Goal: Communication & Community: Answer question/provide support

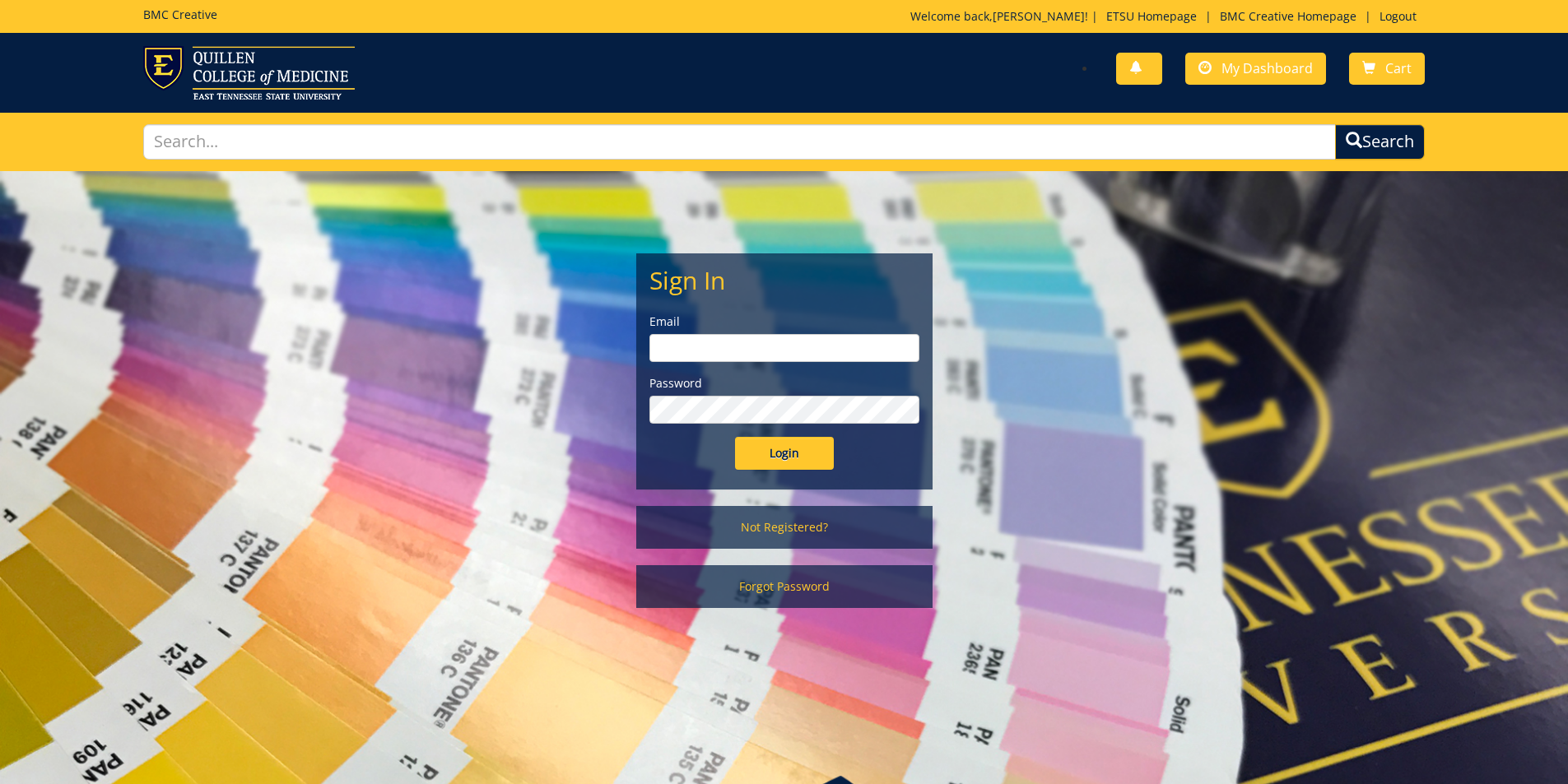
type input "[PERSON_NAME][EMAIL_ADDRESS][DOMAIN_NAME]"
click at [770, 463] on input "Login" at bounding box center [784, 453] width 99 height 33
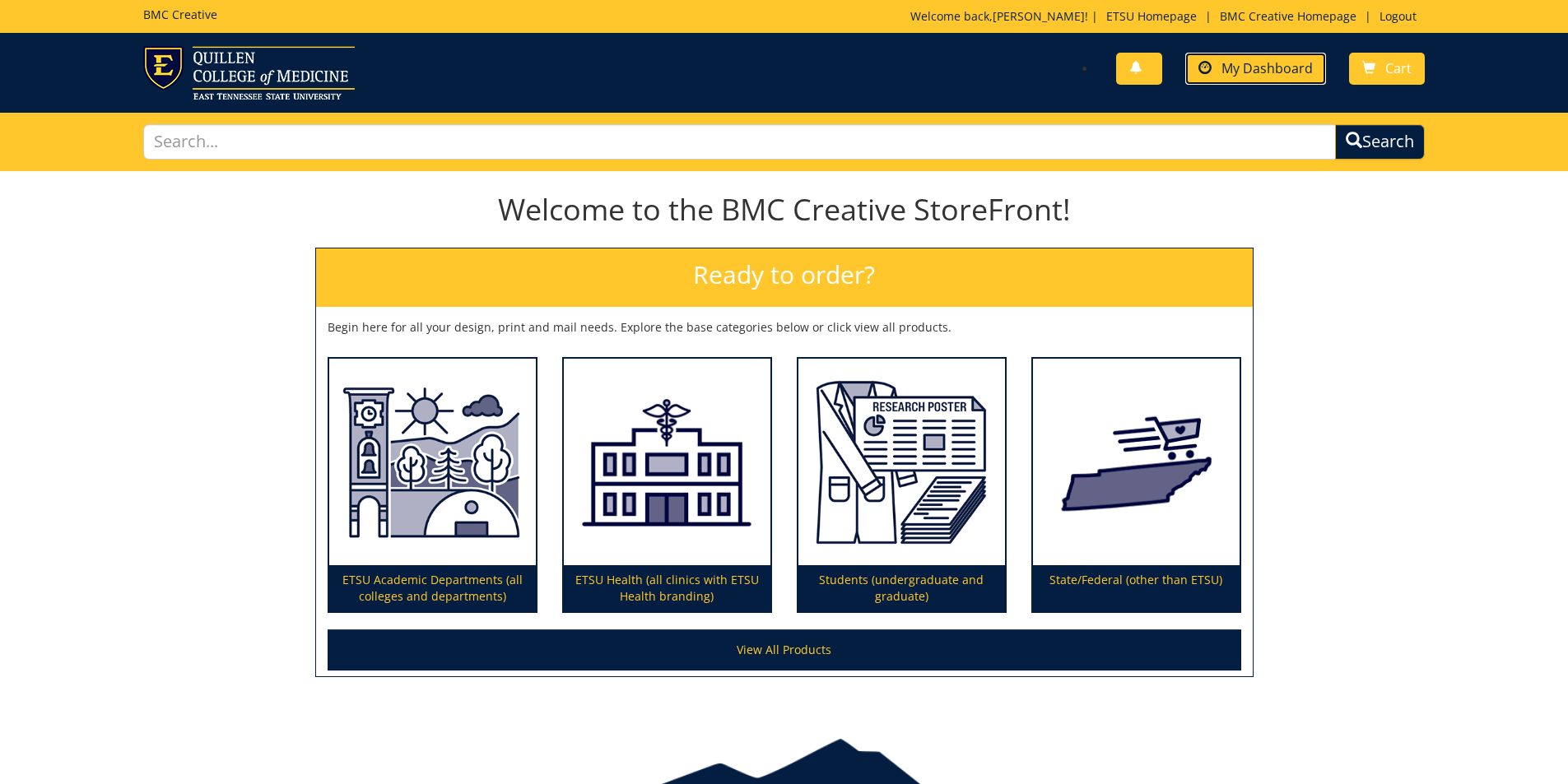
click at [1244, 78] on link "My Dashboard" at bounding box center [1255, 69] width 140 height 32
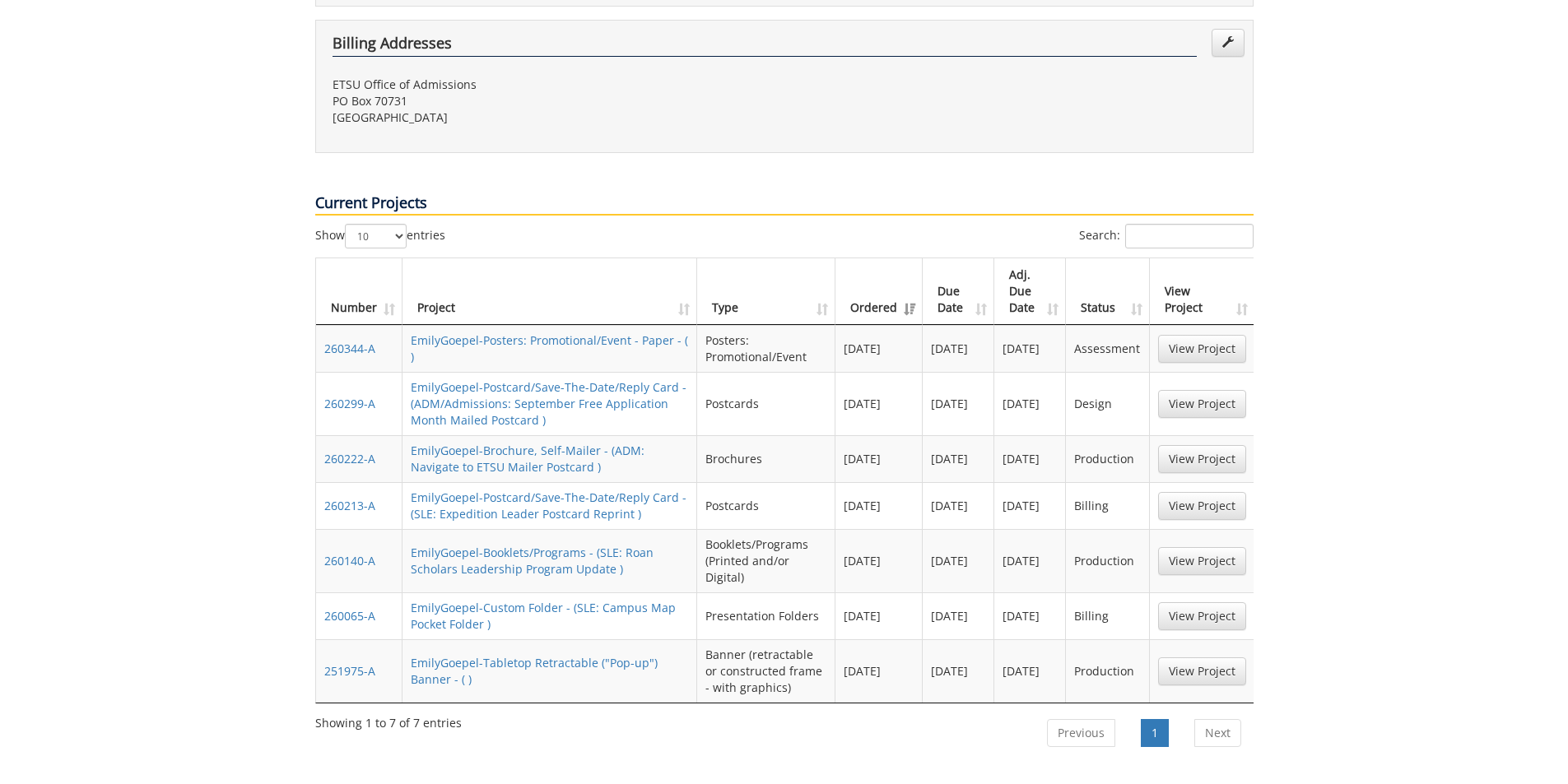
scroll to position [576, 0]
click at [1202, 547] on link "View Project" at bounding box center [1201, 561] width 88 height 28
click at [1195, 389] on link "View Project" at bounding box center [1201, 403] width 88 height 28
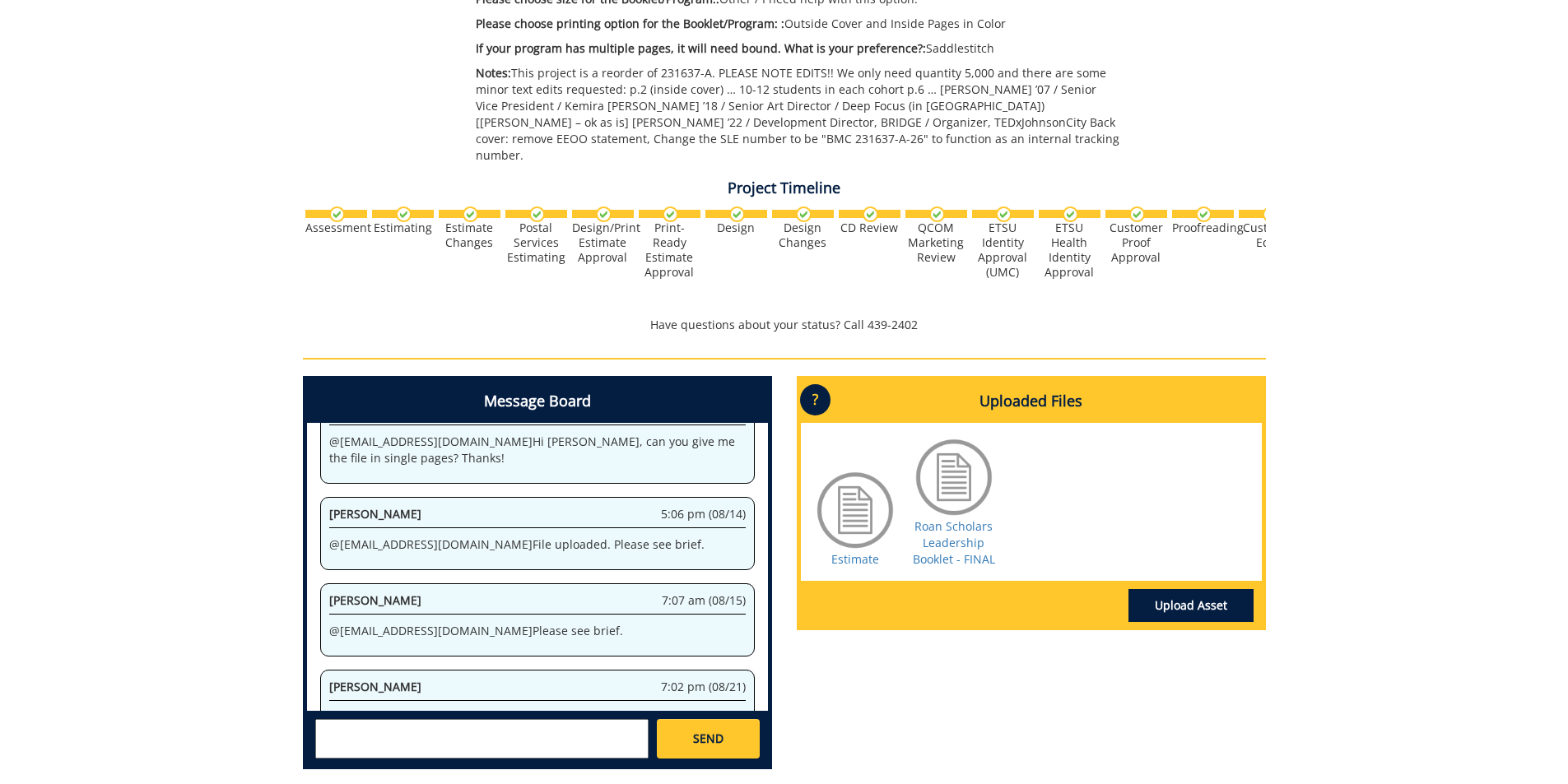
scroll to position [494, 0]
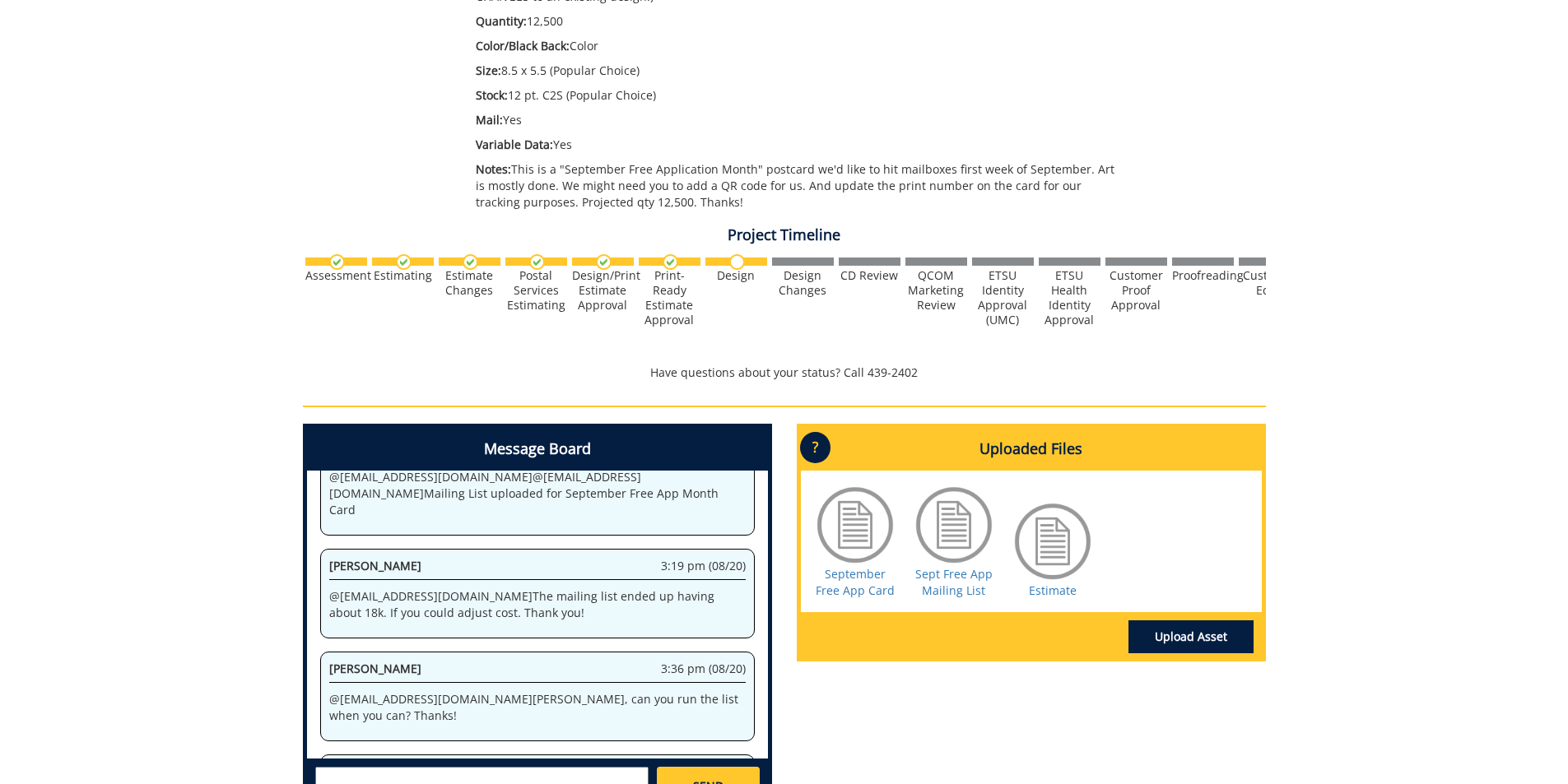
scroll to position [576, 0]
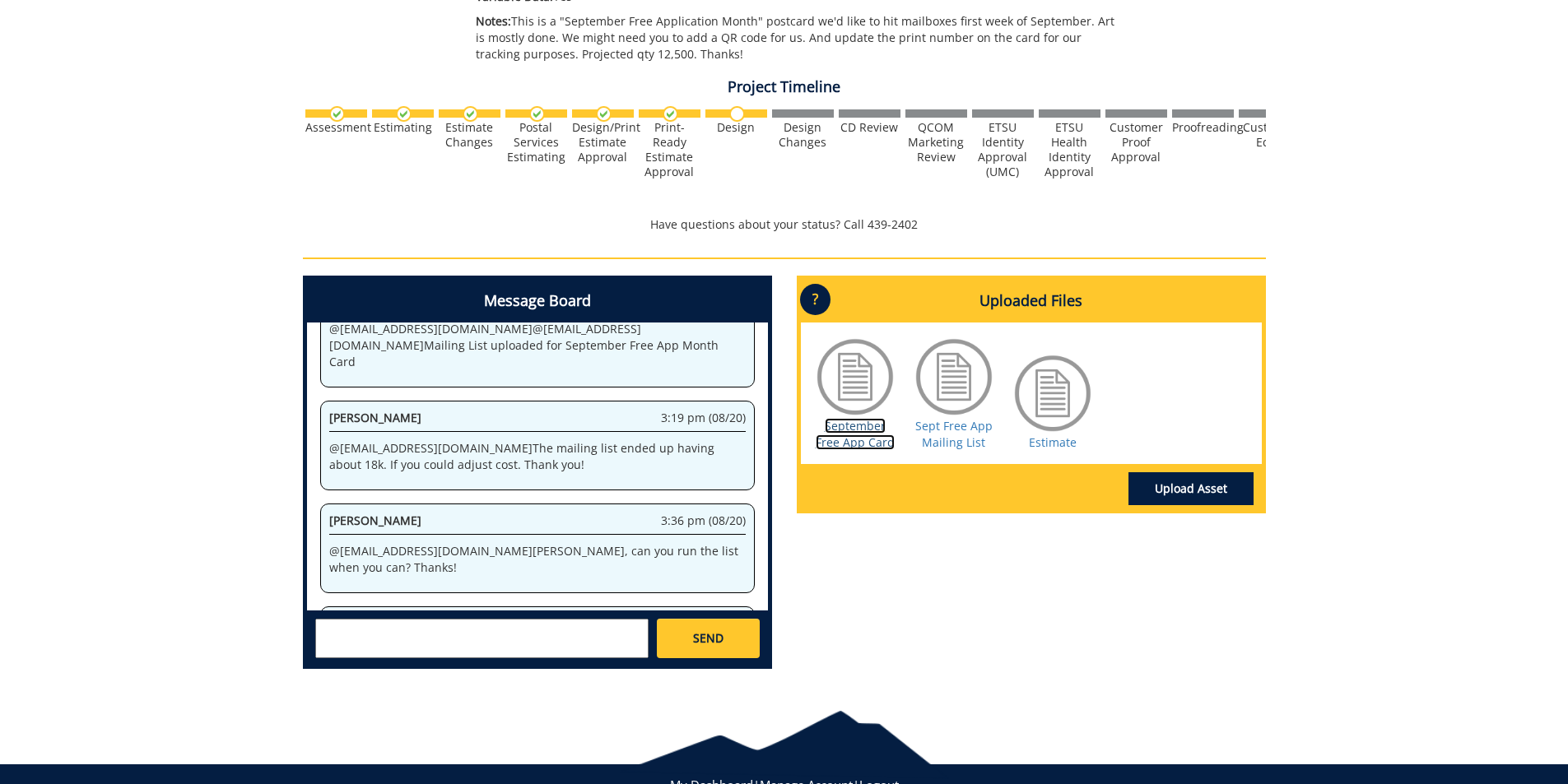
click at [867, 439] on link "September Free App Card" at bounding box center [856, 434] width 79 height 32
click at [547, 647] on textarea at bounding box center [482, 639] width 334 height 40
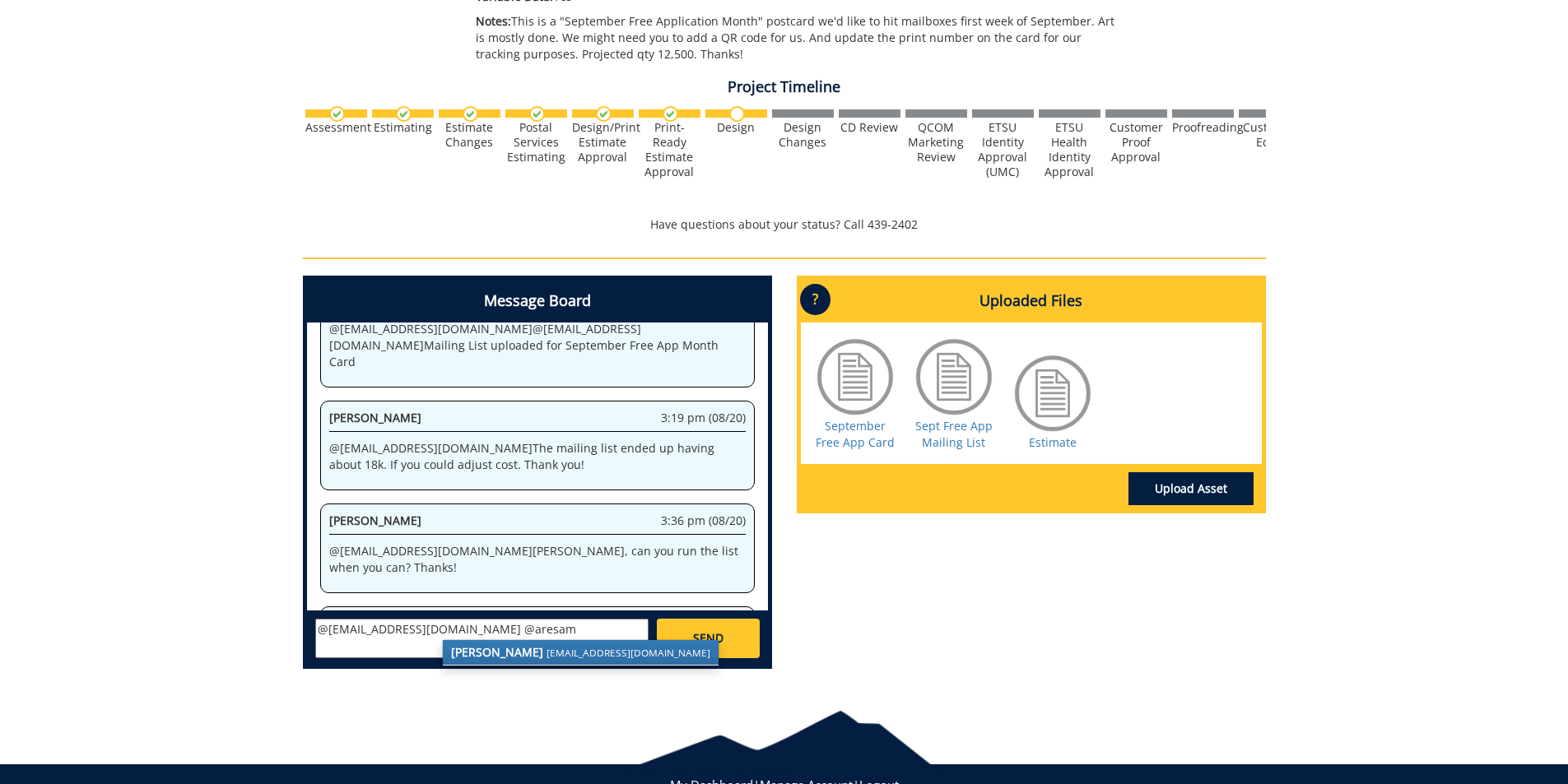
click at [547, 647] on small "[EMAIL_ADDRESS][DOMAIN_NAME]" at bounding box center [629, 653] width 164 height 13
type textarea "@fair@mail.etsu.edu @aresam@etsu.edu Hi Team! It is not the end of the world if…"
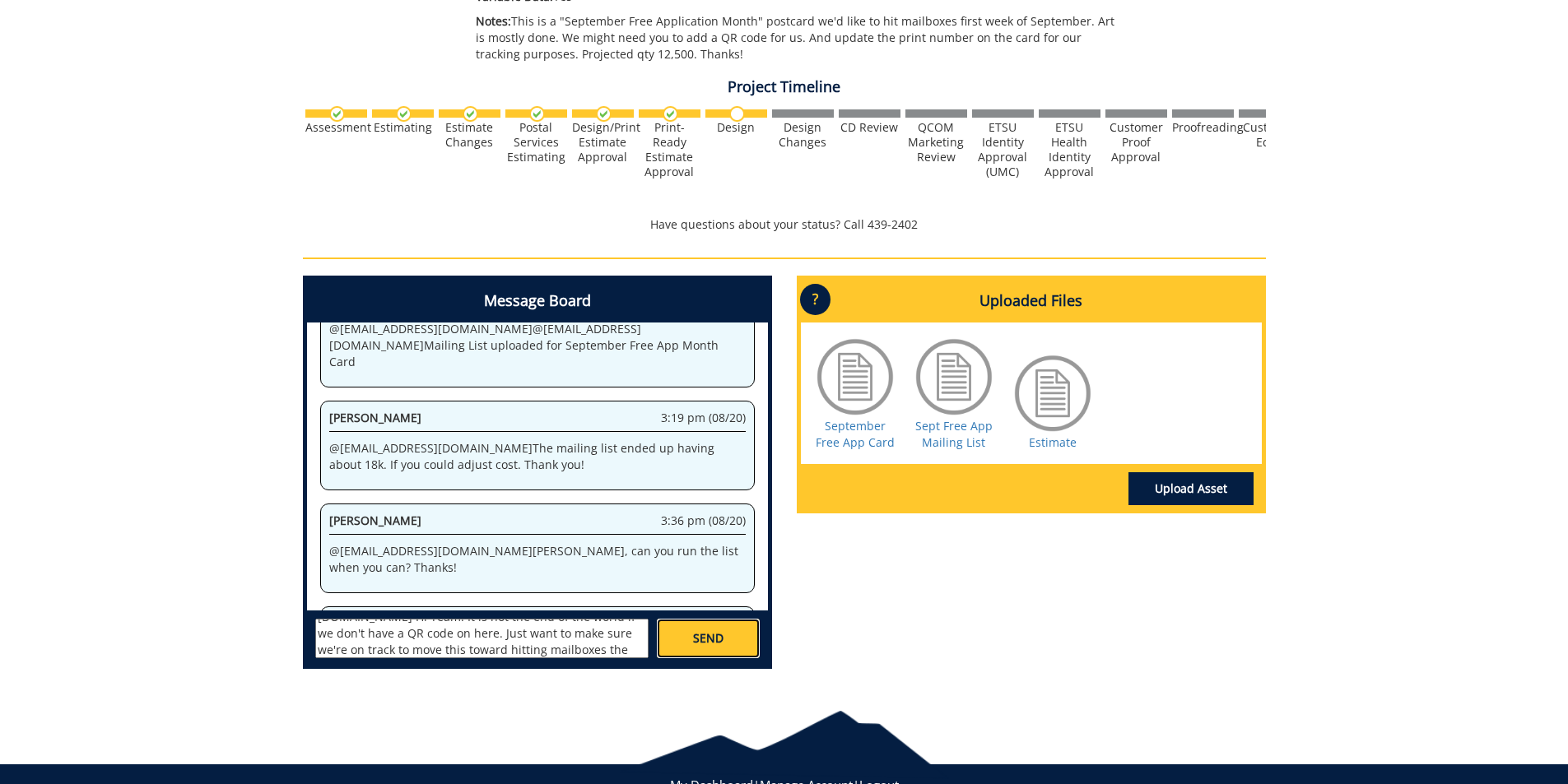
click at [724, 635] on link "SEND" at bounding box center [708, 639] width 102 height 40
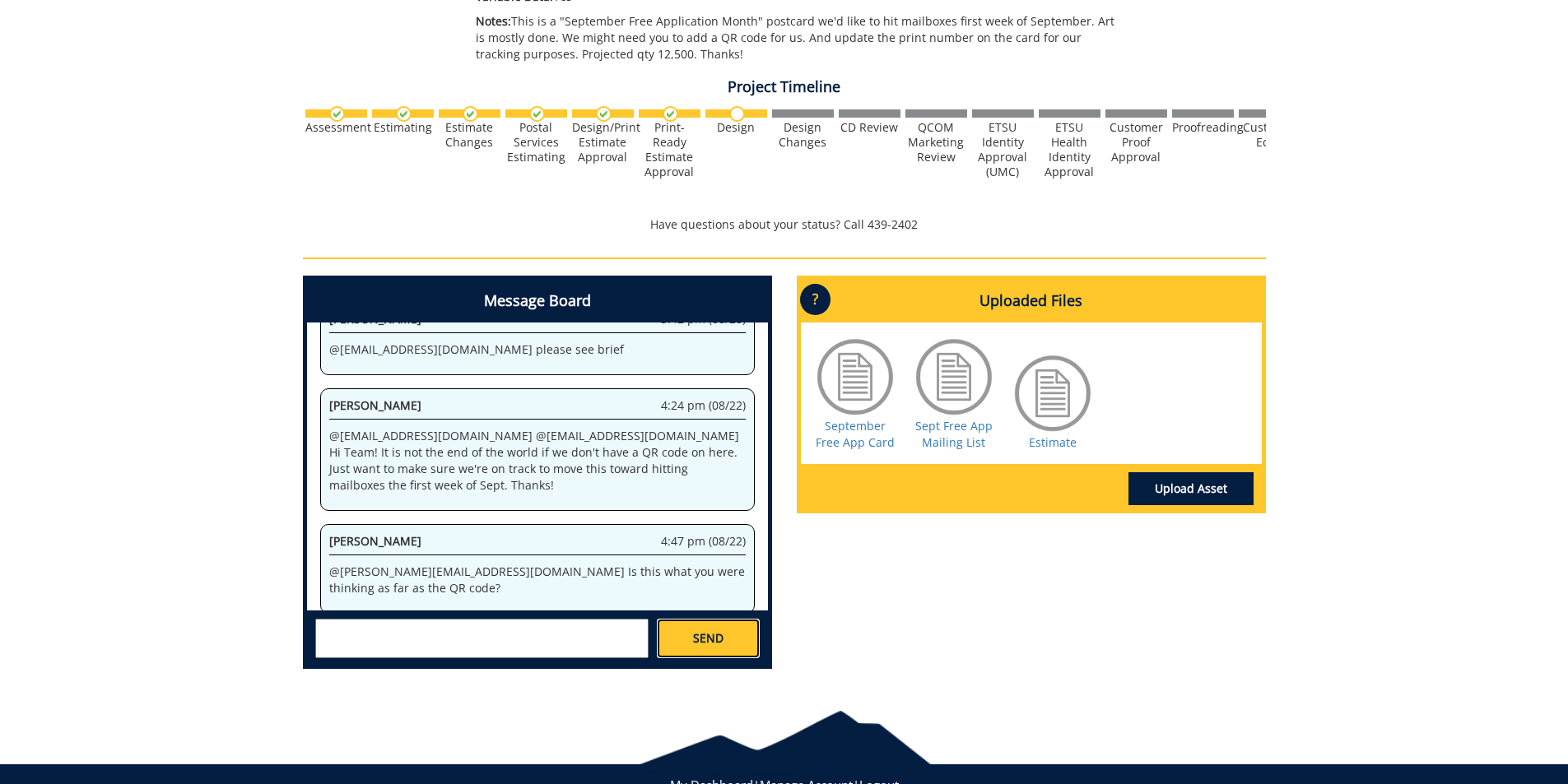
scroll to position [87926, 0]
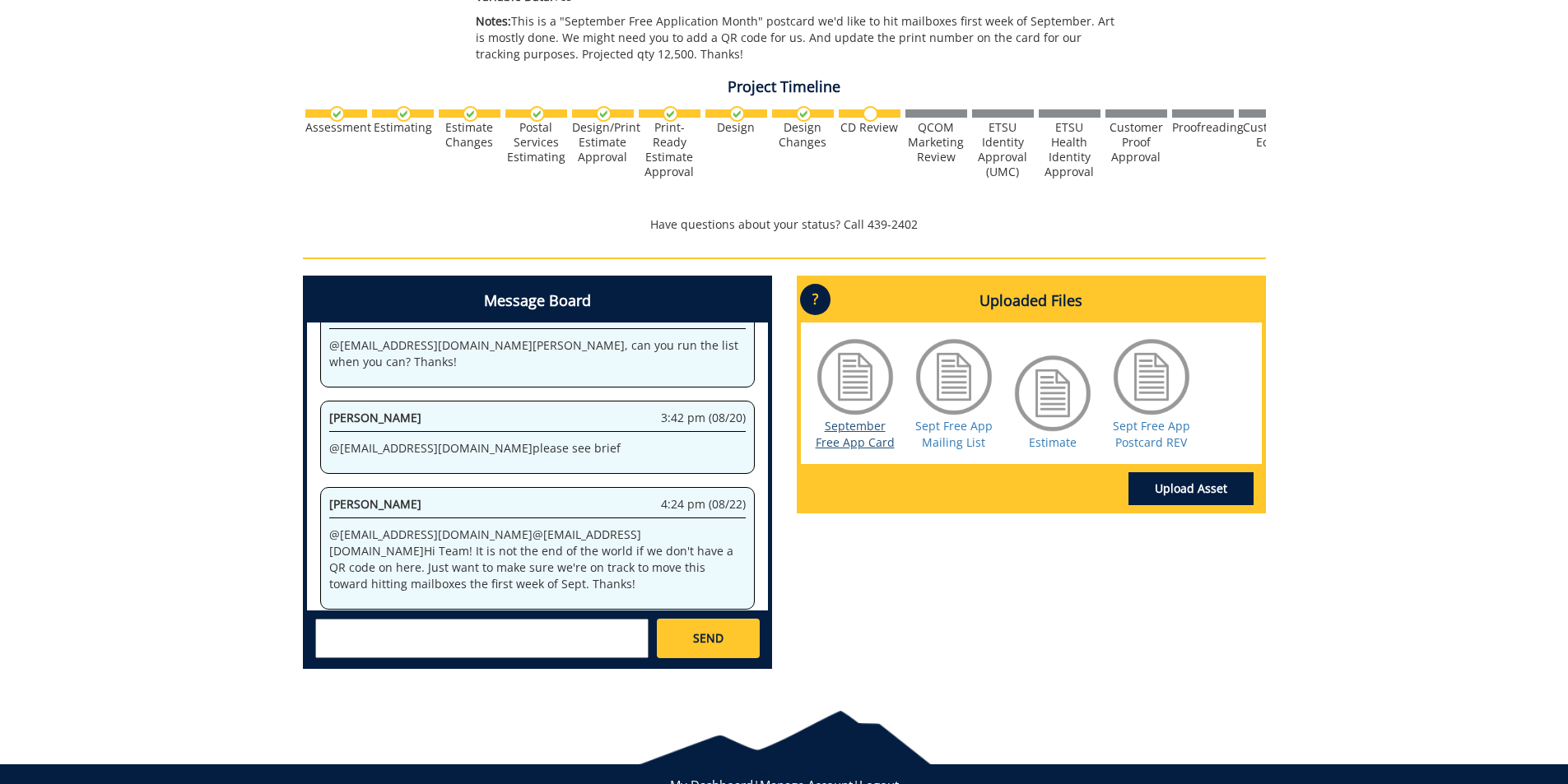
scroll to position [634, 0]
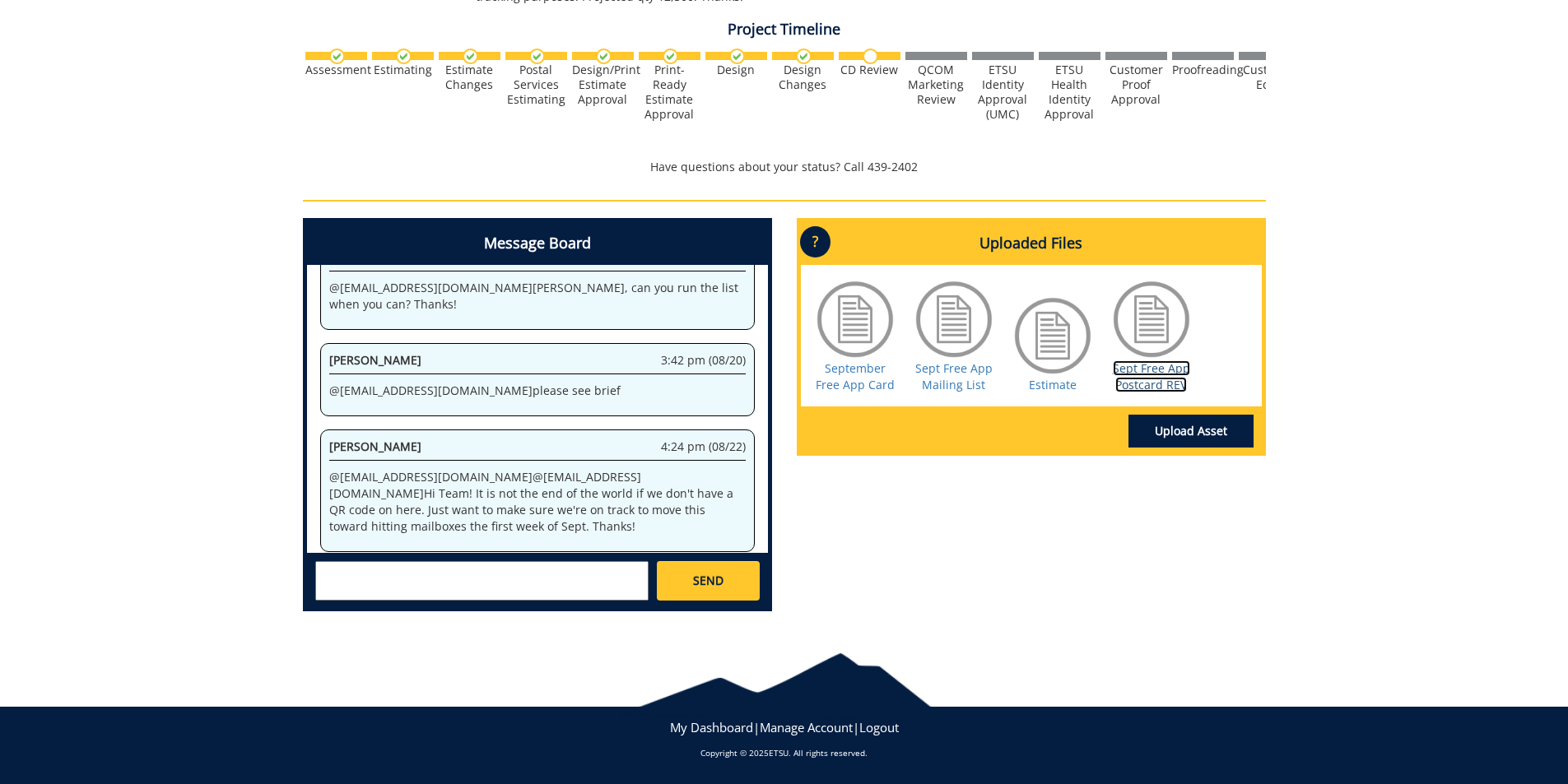
click at [1152, 386] on link "Sept Free App Postcard REV" at bounding box center [1152, 377] width 77 height 32
click at [536, 590] on textarea at bounding box center [482, 581] width 334 height 40
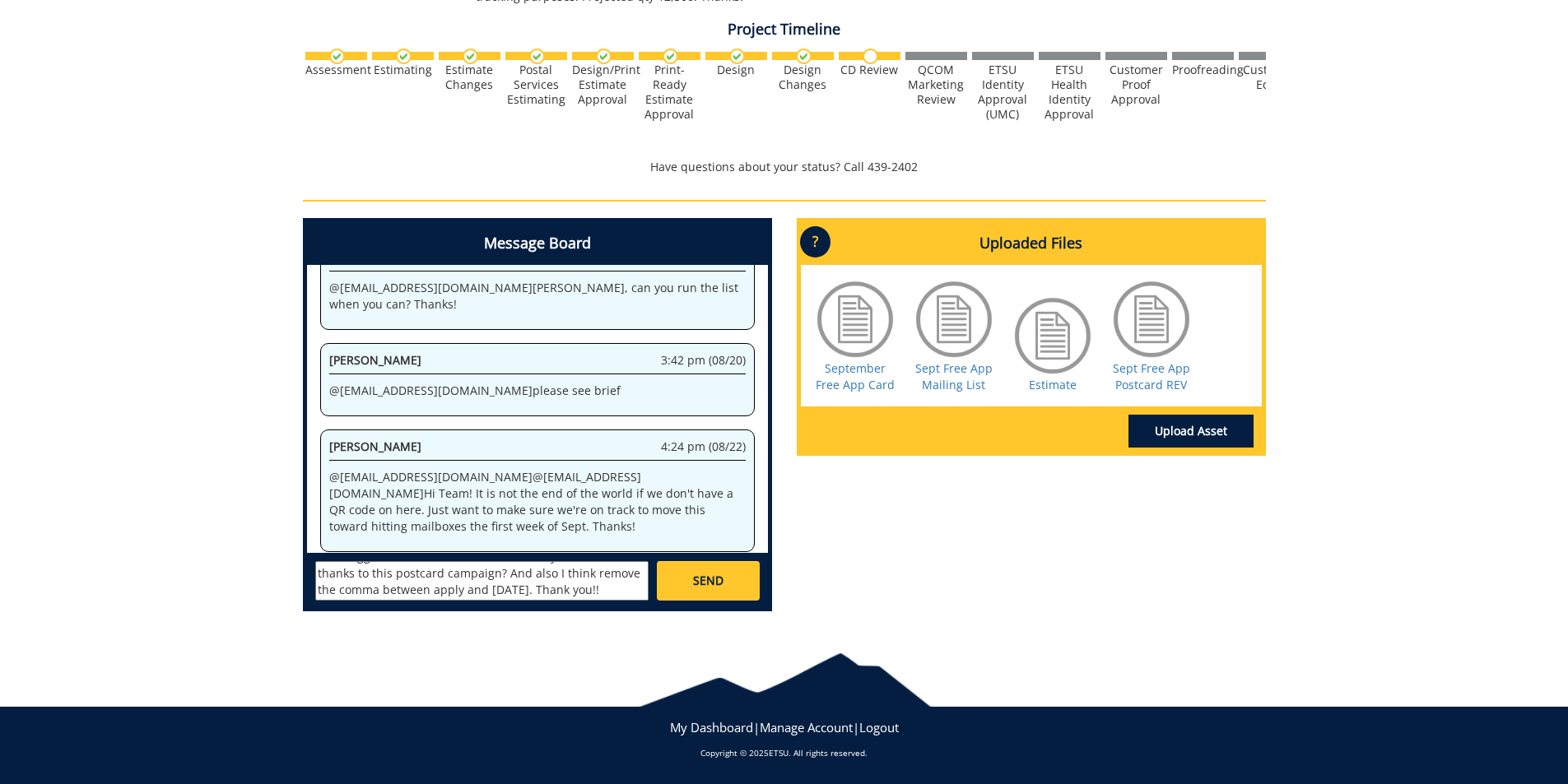
scroll to position [78, 0]
click at [328, 594] on textarea "@aresam@etsu.edu That is great!! I just thought of this, could you replace the …" at bounding box center [482, 581] width 334 height 40
paste textarea "https://www.etsu.edu/admissions/apply?utm_source=sept-free-app&utm_medium=postc…"
type textarea "@aresam@etsu.edu That is great!! I just thought of this, could you replace the …"
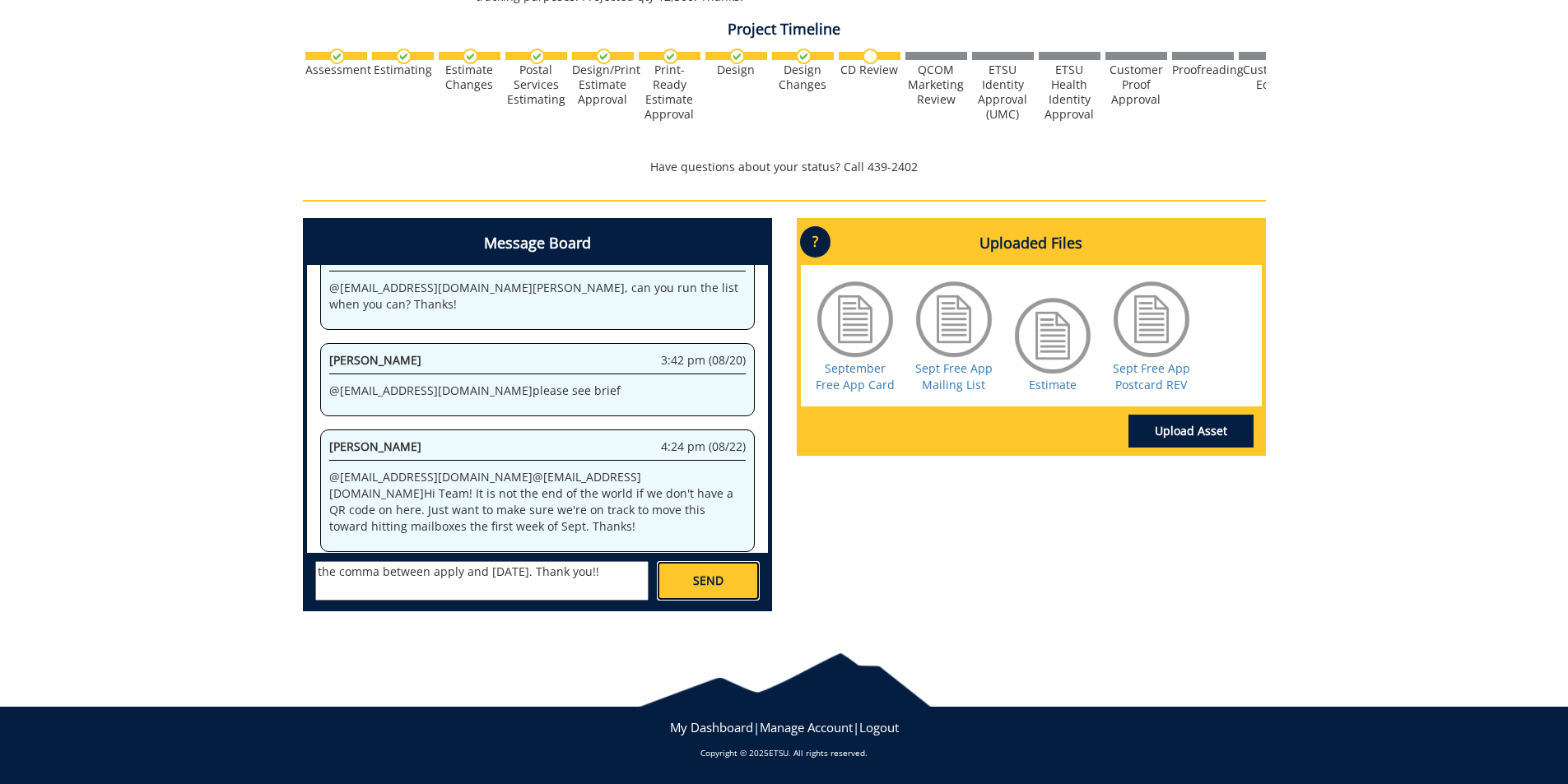
click at [707, 586] on span "SEND" at bounding box center [708, 580] width 30 height 16
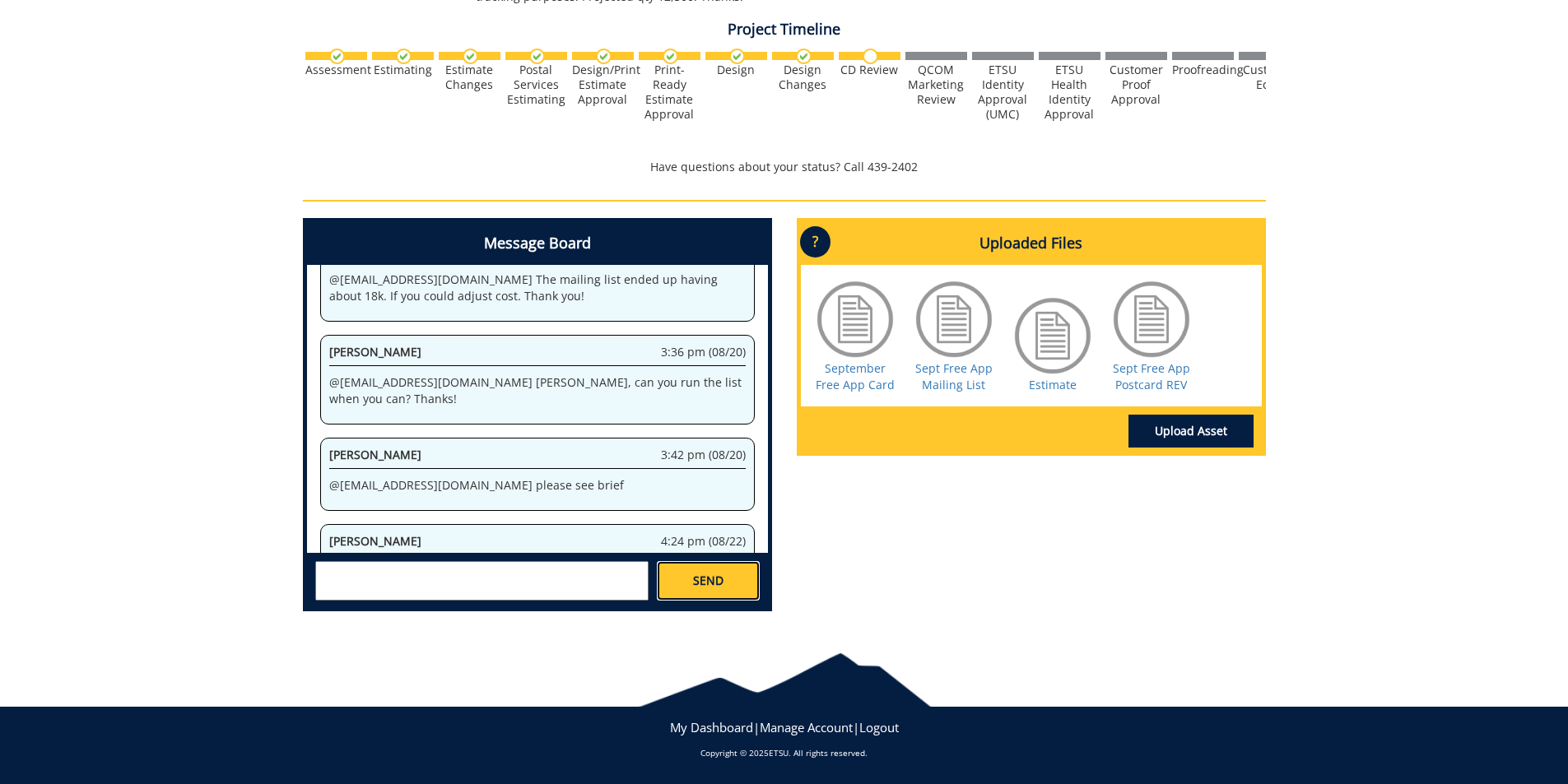
scroll to position [9403, 0]
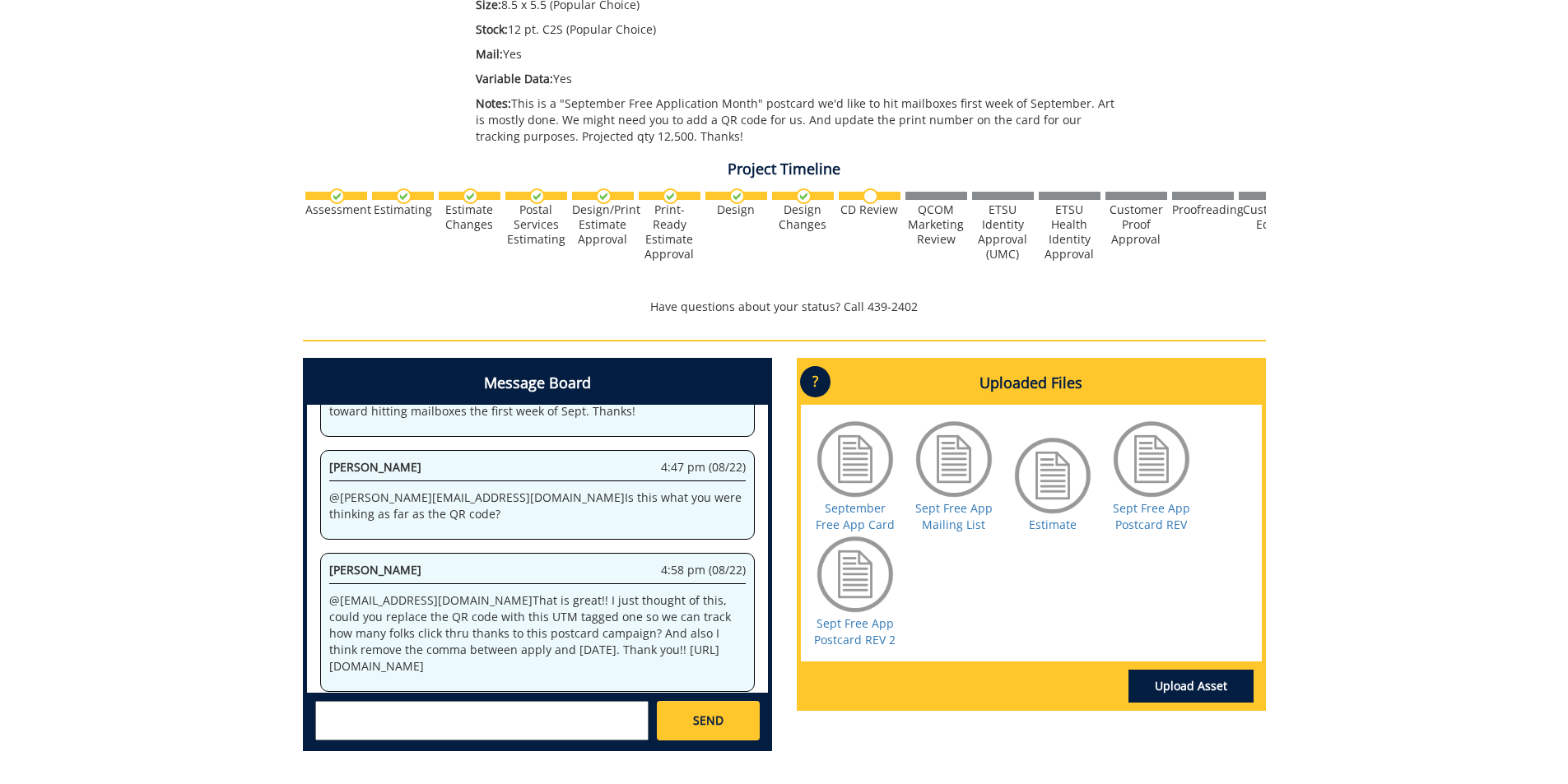
scroll to position [576, 0]
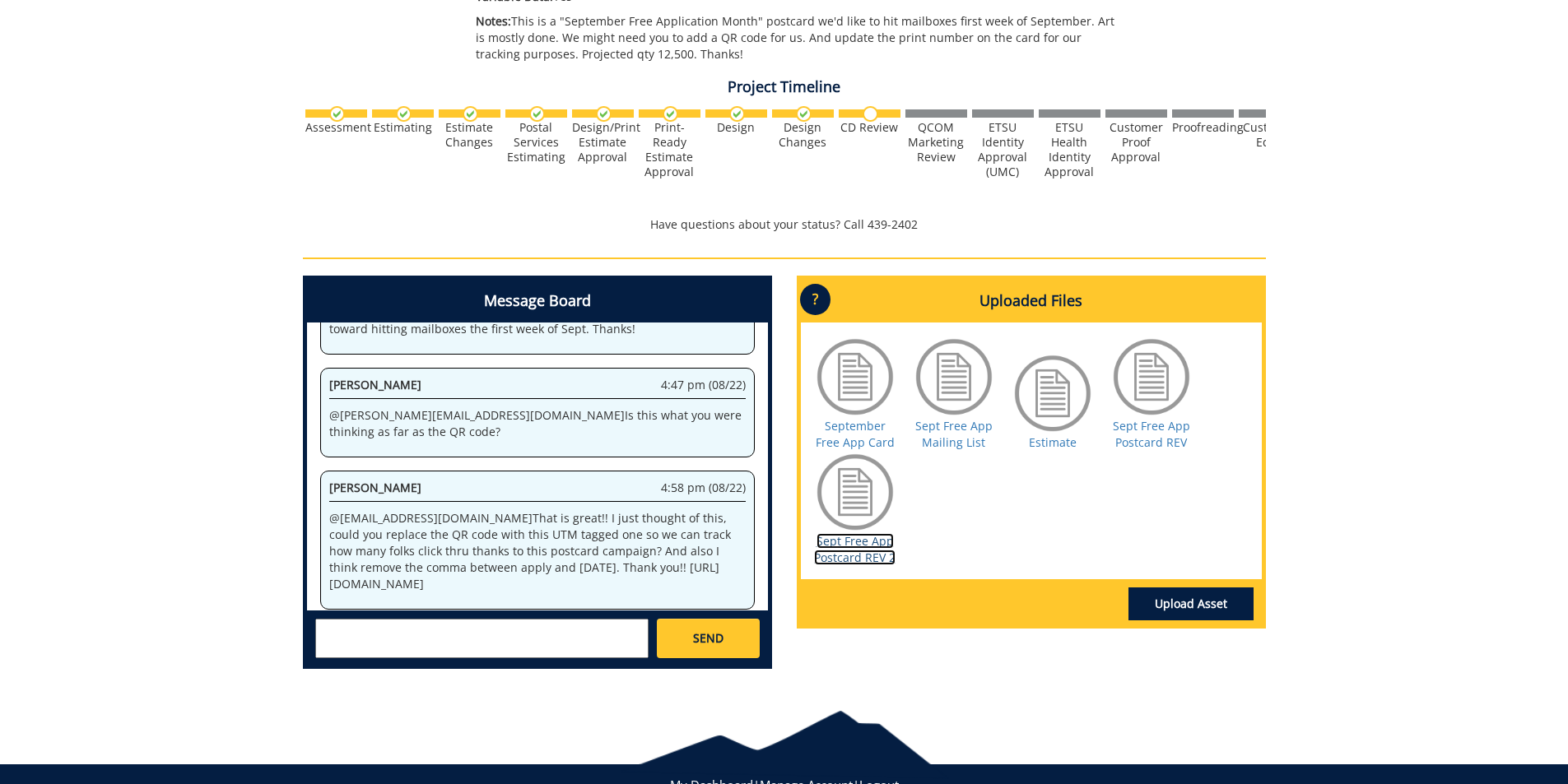
click at [871, 558] on link "Sept Free App Postcard REV 2" at bounding box center [855, 549] width 81 height 32
click at [1168, 444] on link "Sept Free App Postcard REV" at bounding box center [1152, 434] width 77 height 32
click at [377, 638] on textarea at bounding box center [482, 639] width 334 height 40
type textarea "@[EMAIL_ADDRESS][DOMAIN_NAME] Yes!! Thank you [PERSON_NAME] much!"
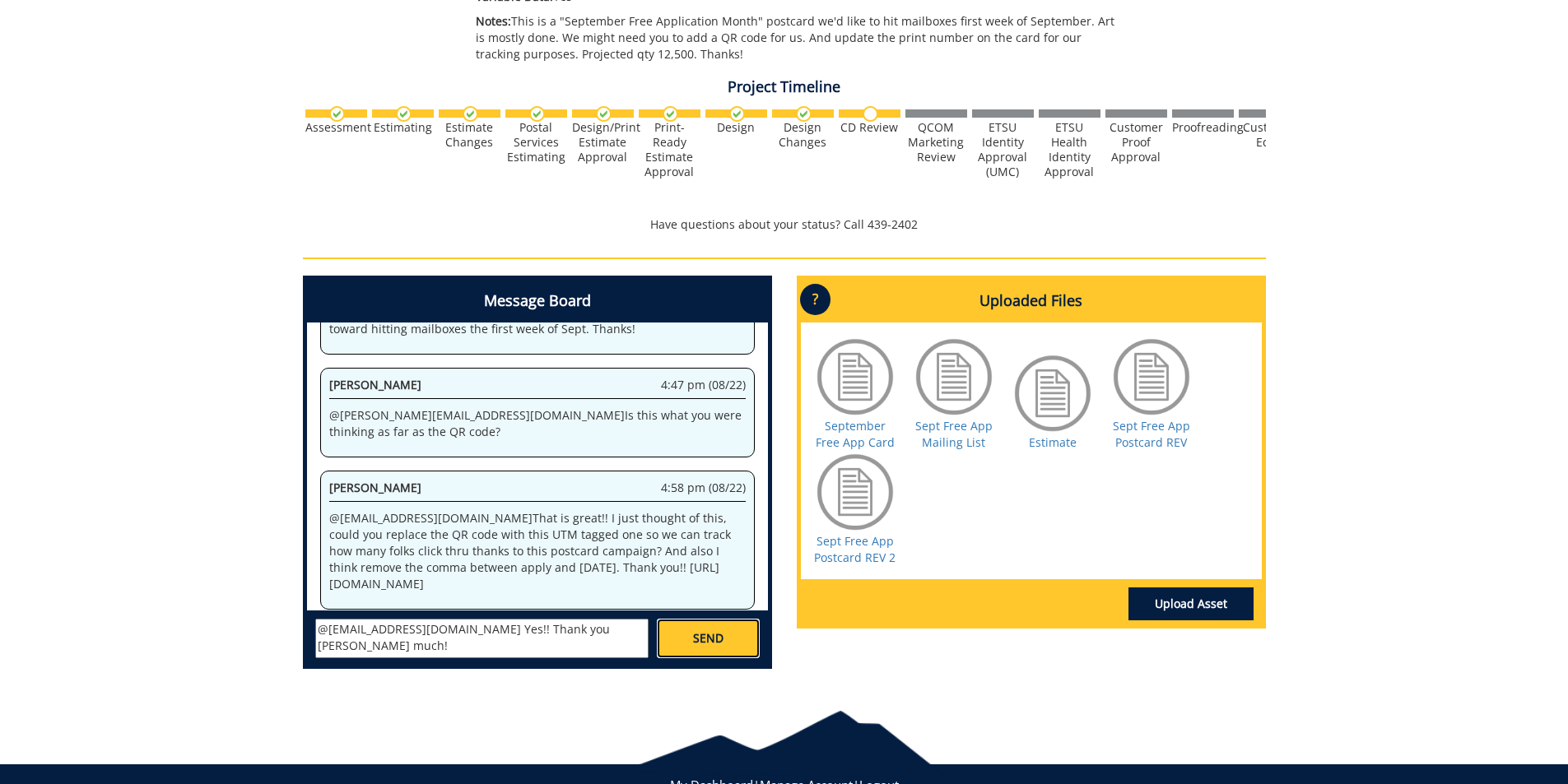
click at [699, 641] on span "SEND" at bounding box center [708, 638] width 30 height 16
